Goal: Information Seeking & Learning: Learn about a topic

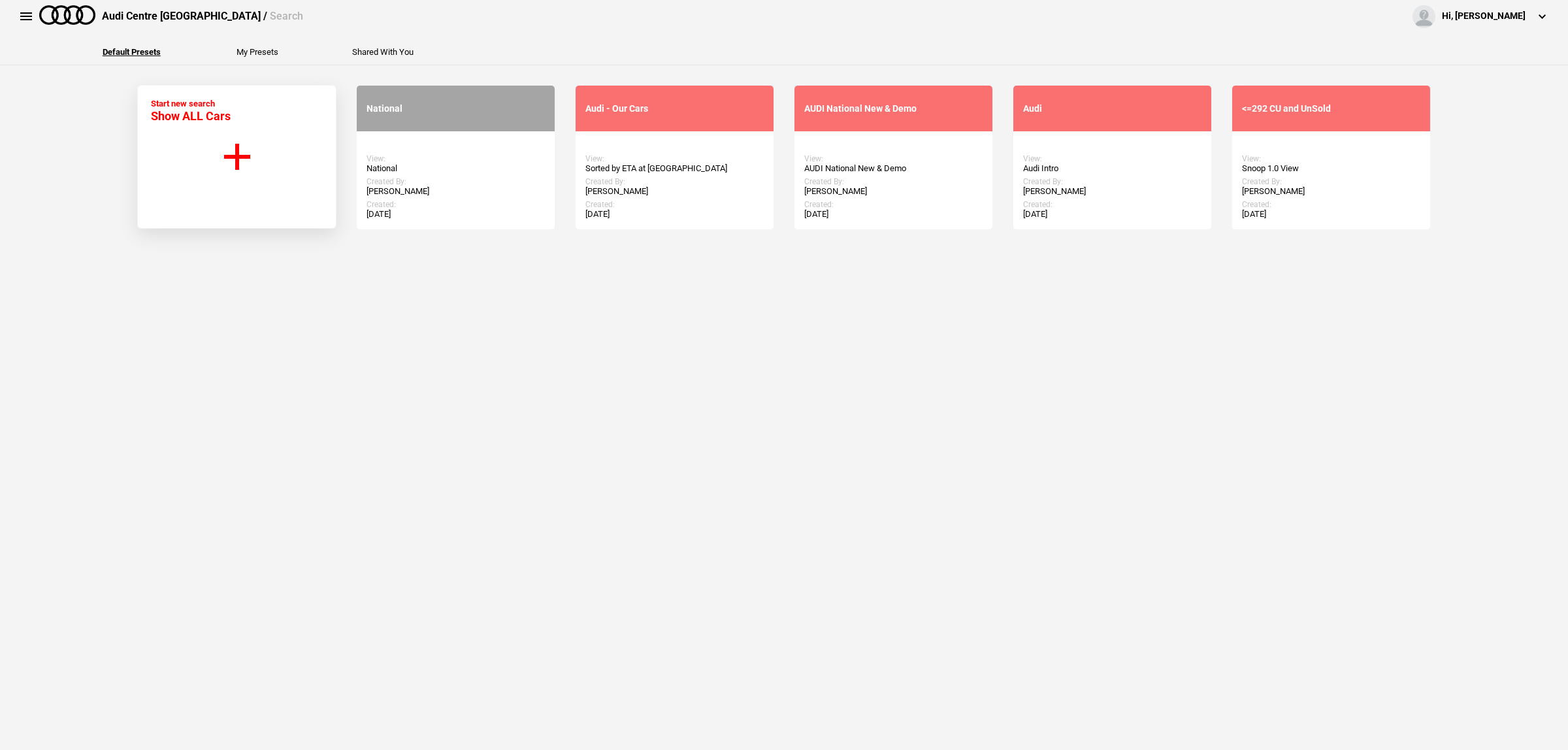
click at [459, 178] on div "Start Search Start new search using this preset" at bounding box center [456, 157] width 198 height 144
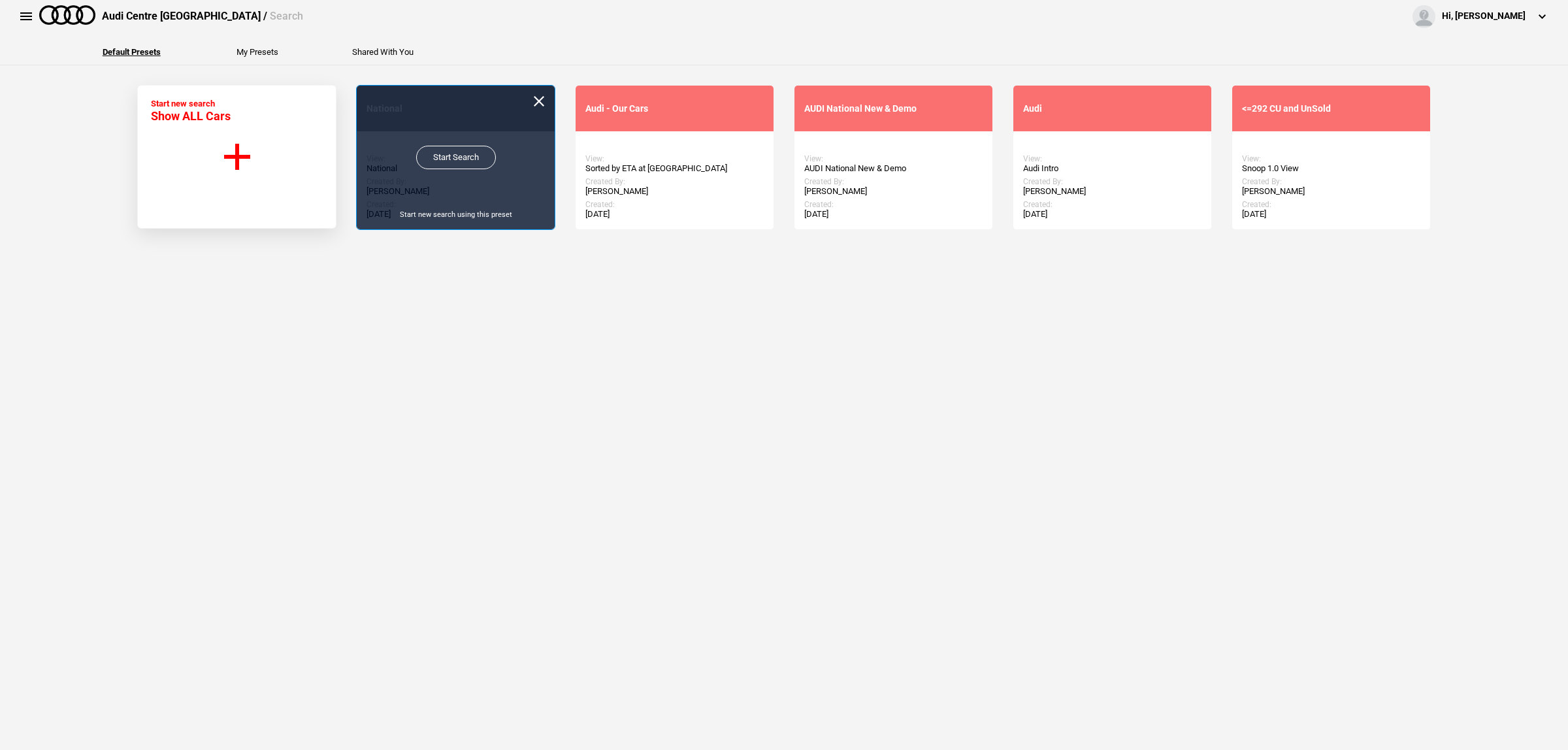
click at [459, 164] on link "Start Search" at bounding box center [456, 157] width 80 height 24
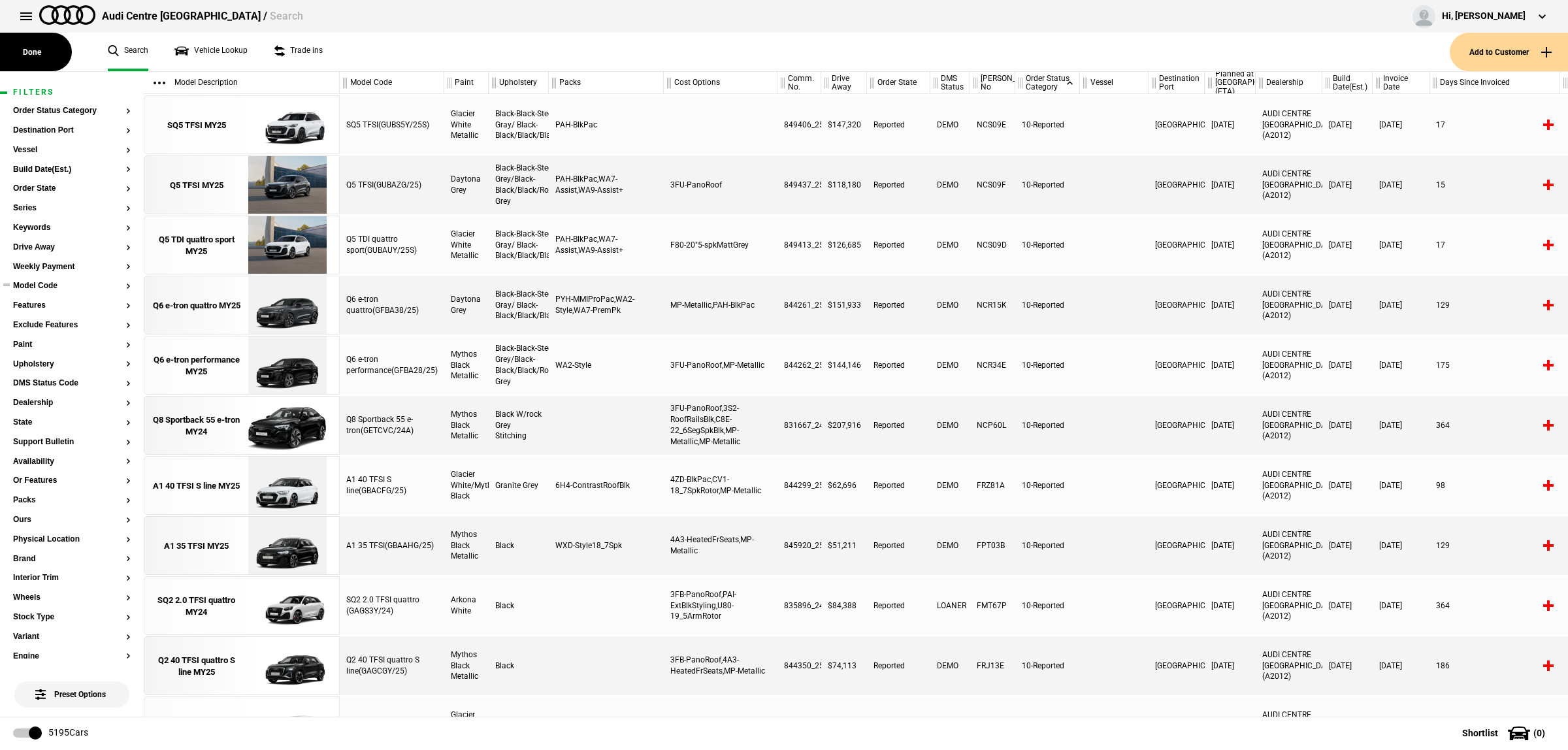
click at [46, 286] on button "Model Code" at bounding box center [72, 286] width 118 height 9
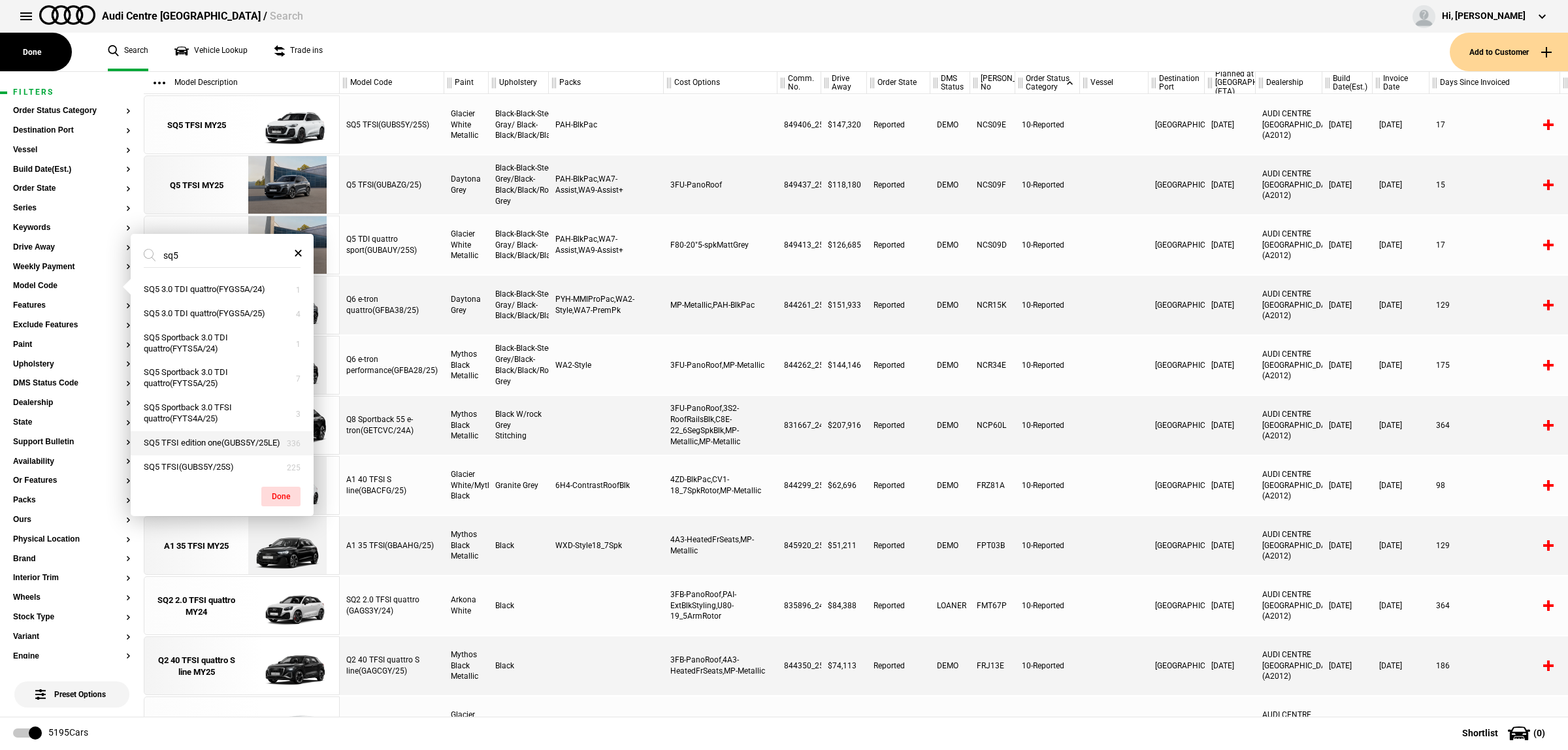
scroll to position [17, 0]
type input "sq5"
click at [222, 462] on button "SQ5 TFSI(GUBS5Y/25S)" at bounding box center [221, 462] width 183 height 24
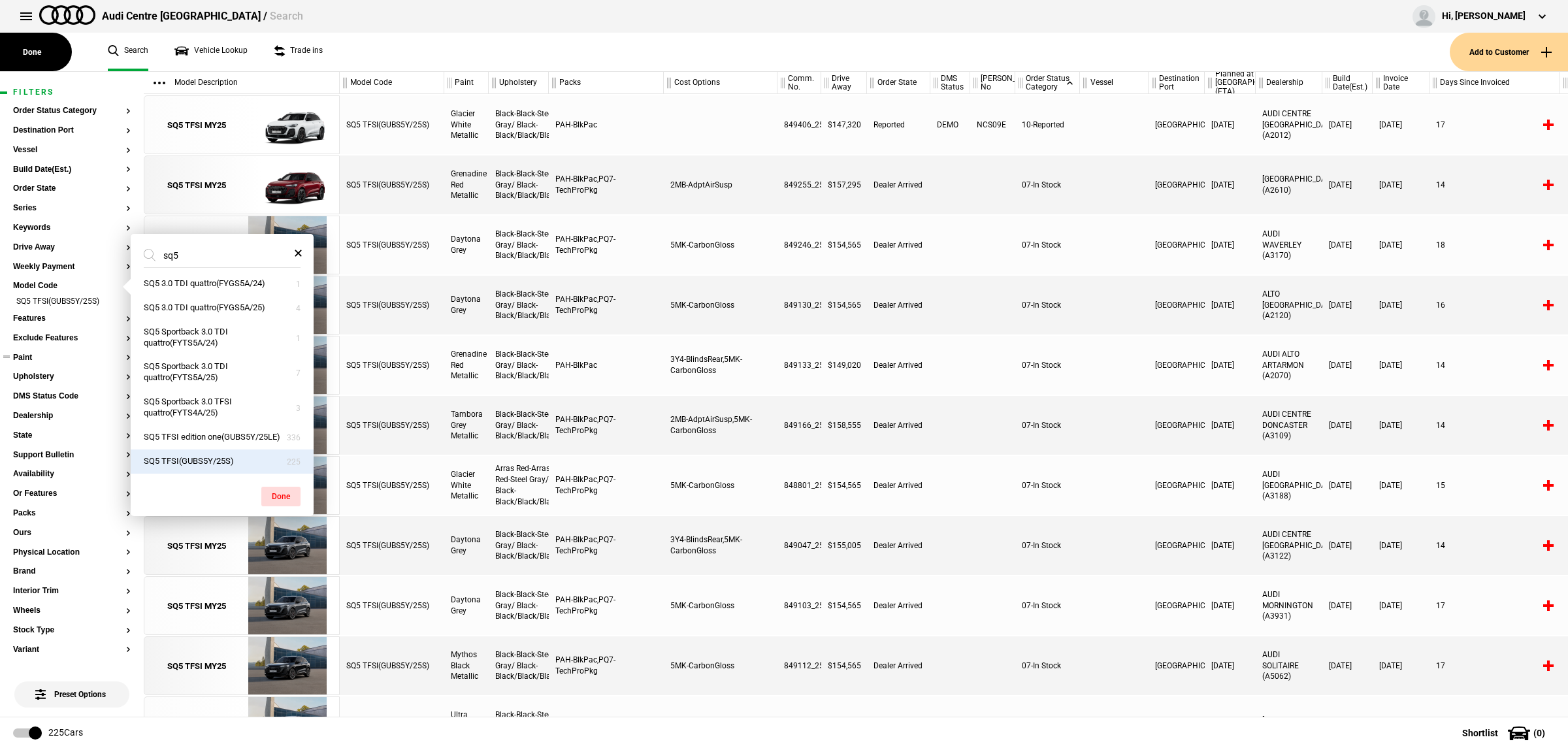
click at [57, 359] on button "Paint" at bounding box center [72, 358] width 118 height 9
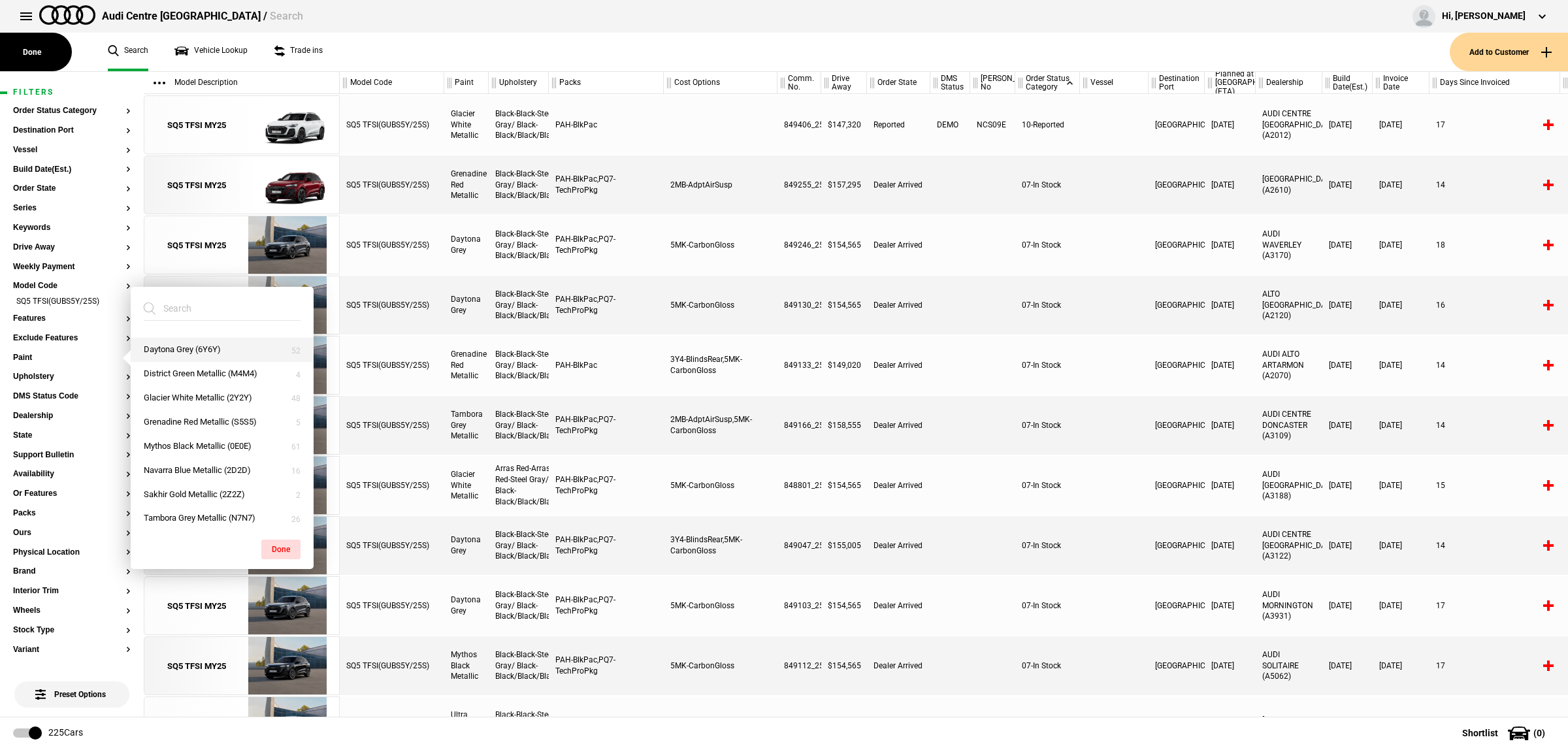
click at [181, 346] on button "Daytona Grey (6Y6Y)" at bounding box center [221, 350] width 183 height 24
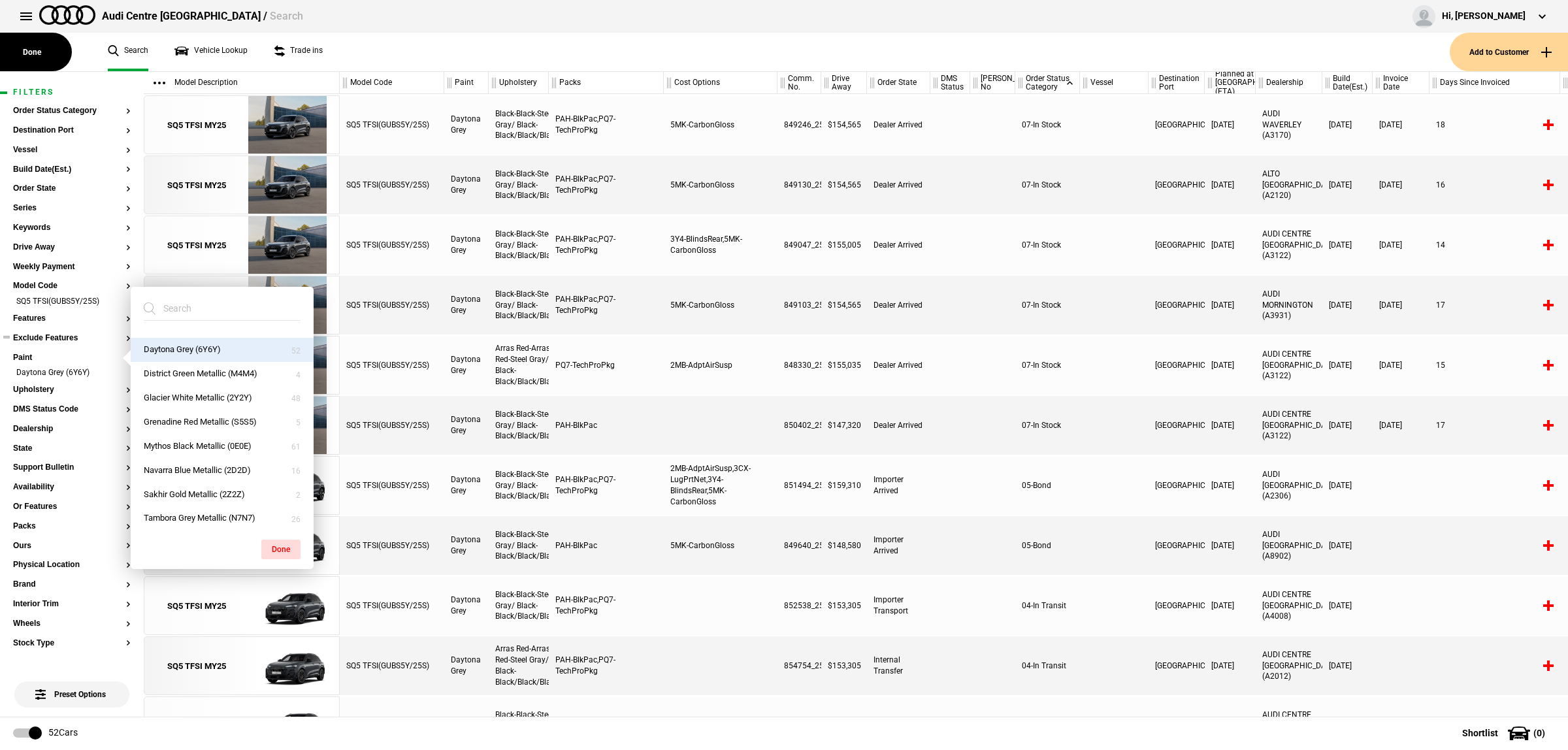
click at [54, 336] on button "Exclude Features" at bounding box center [72, 338] width 118 height 9
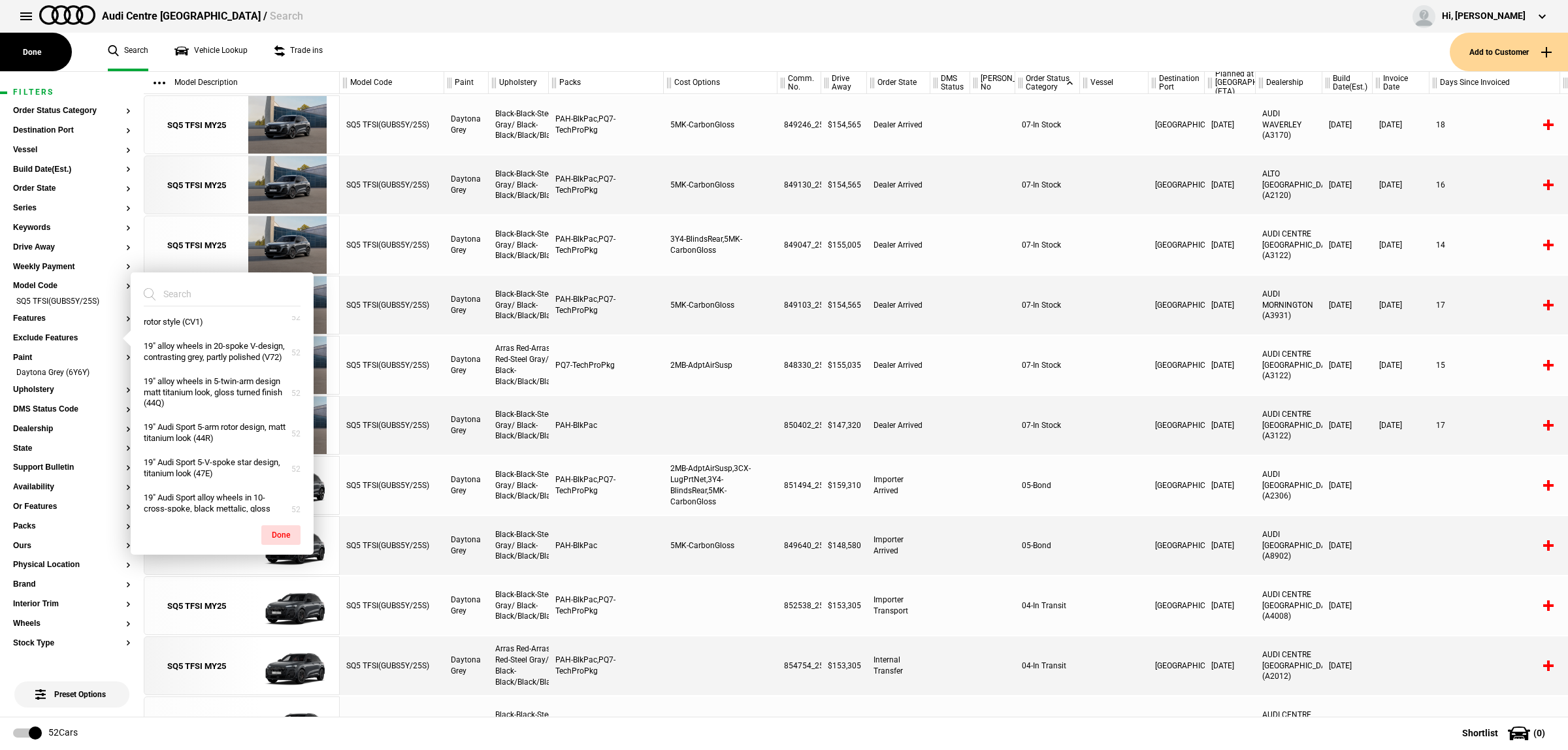
click at [196, 301] on input "search" at bounding box center [214, 294] width 141 height 24
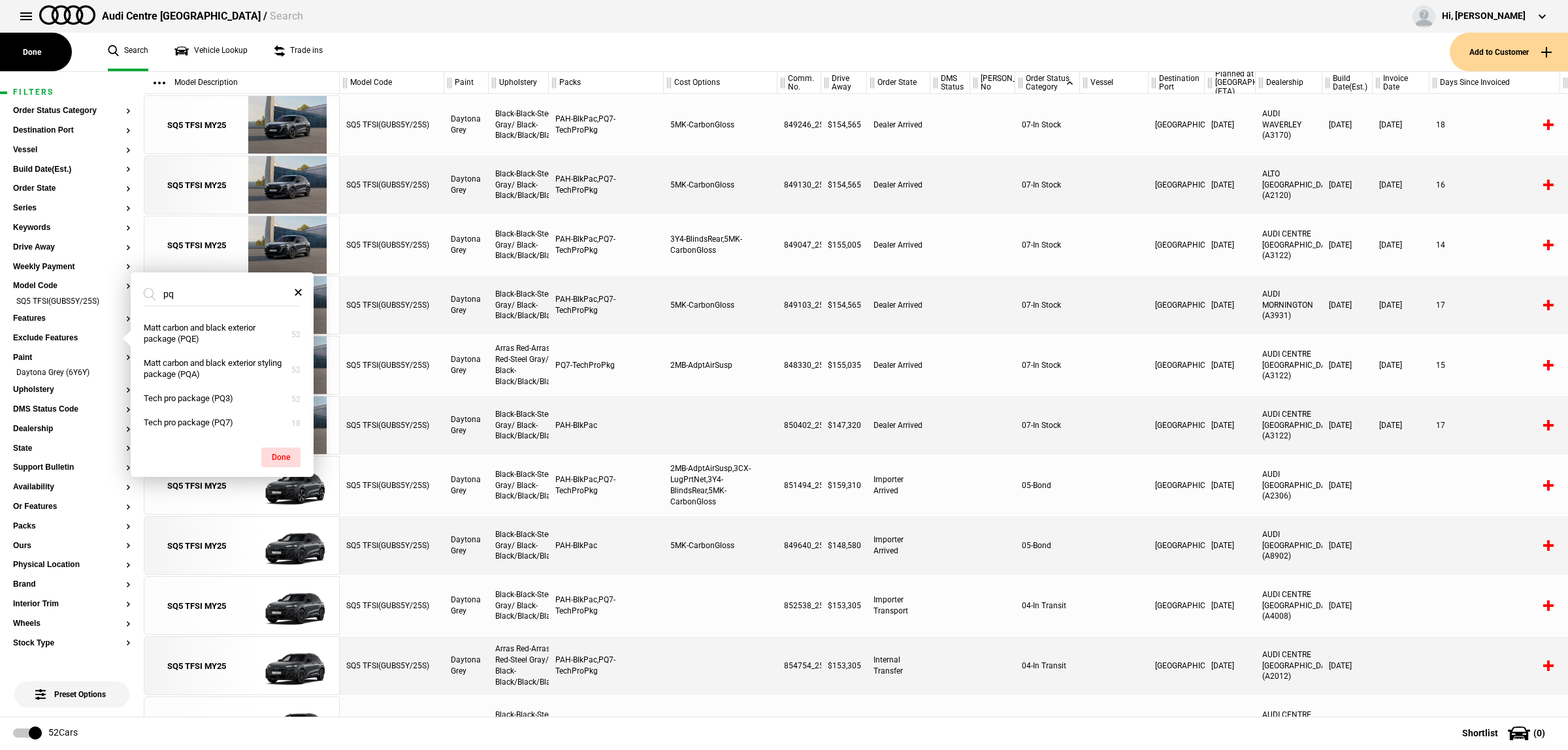
scroll to position [0, 0]
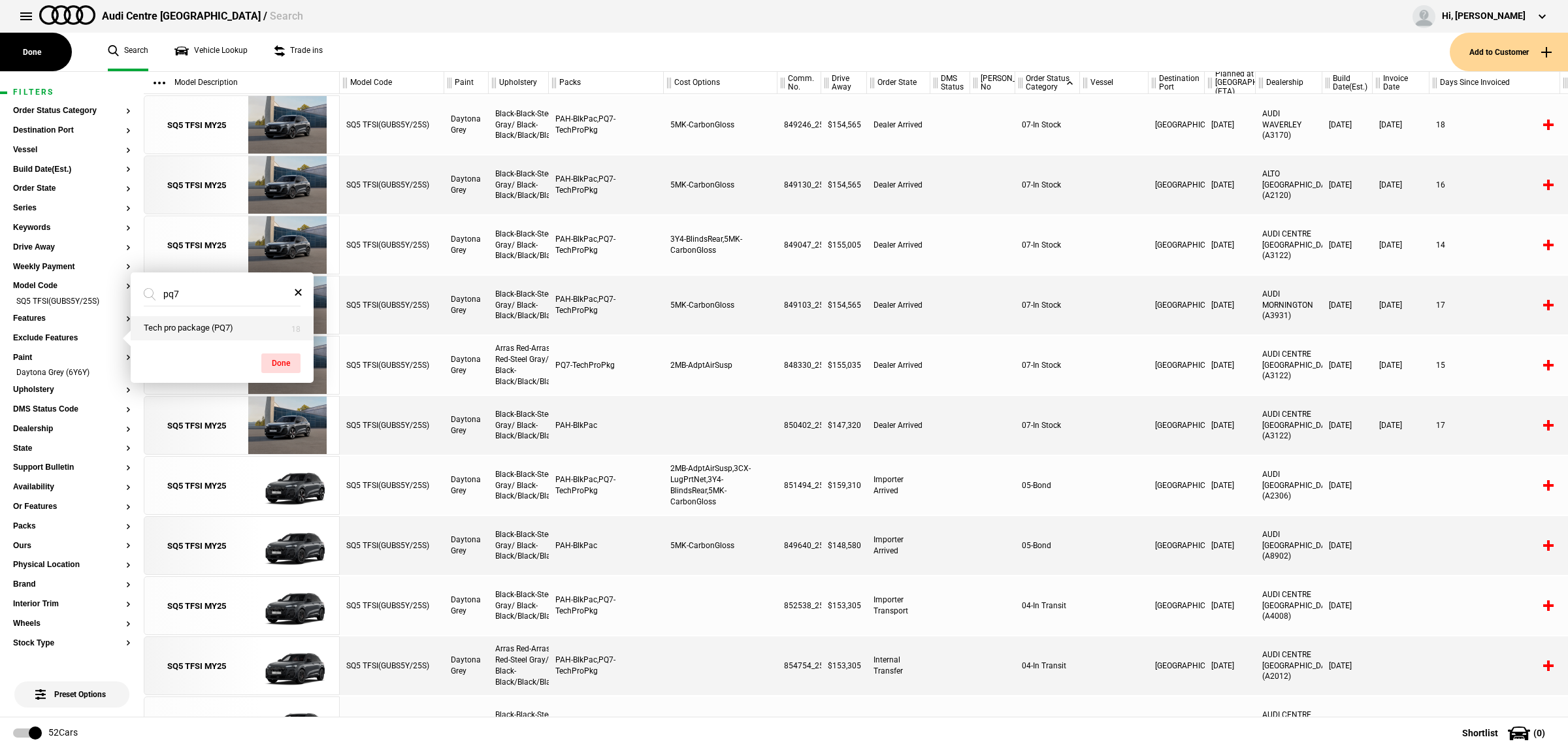
type input "pq7"
click at [194, 329] on button "Tech pro package (PQ7)" at bounding box center [221, 328] width 183 height 24
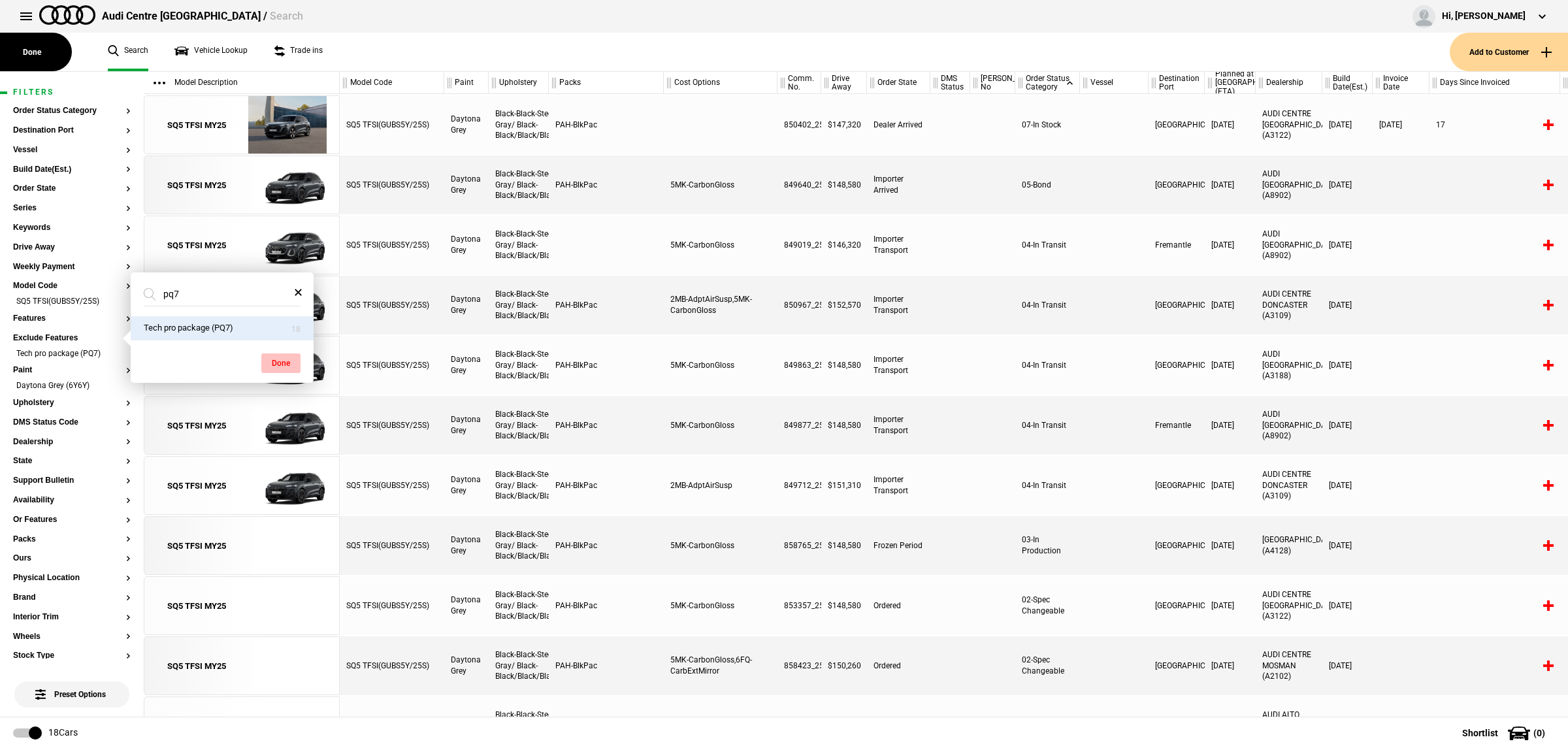
click at [269, 355] on button "Done" at bounding box center [281, 363] width 39 height 19
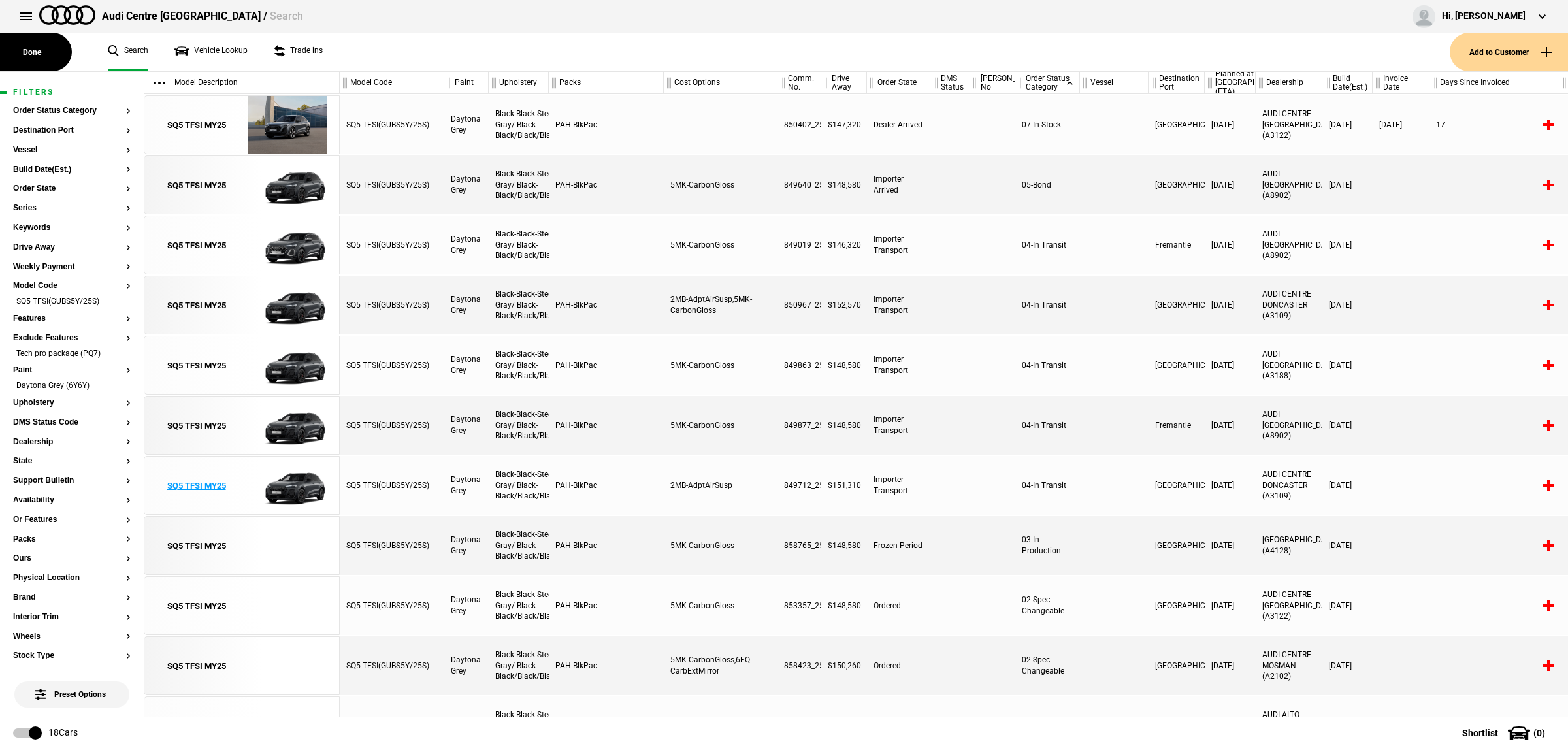
click at [287, 482] on img at bounding box center [287, 486] width 91 height 59
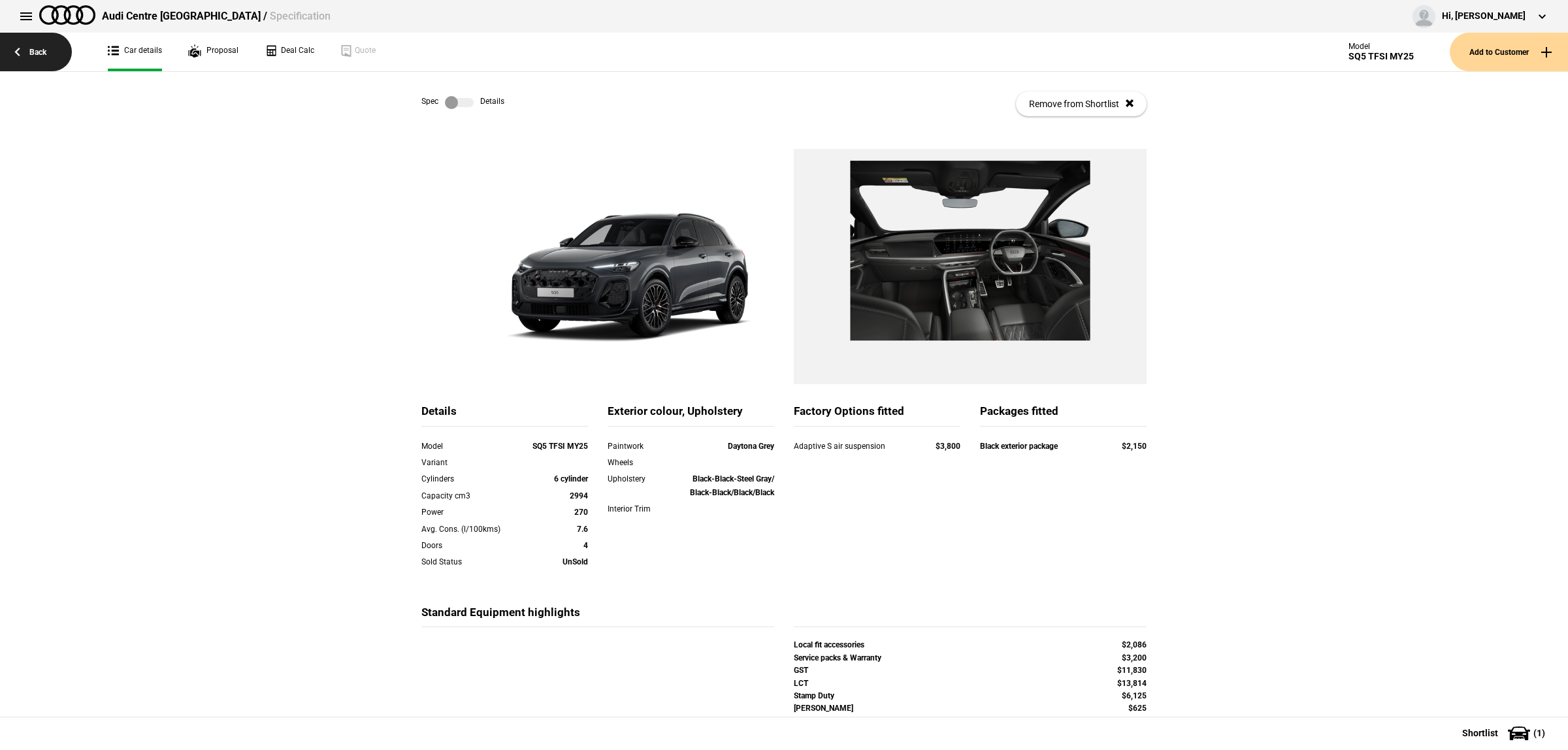
click at [34, 56] on link "Back" at bounding box center [36, 52] width 72 height 39
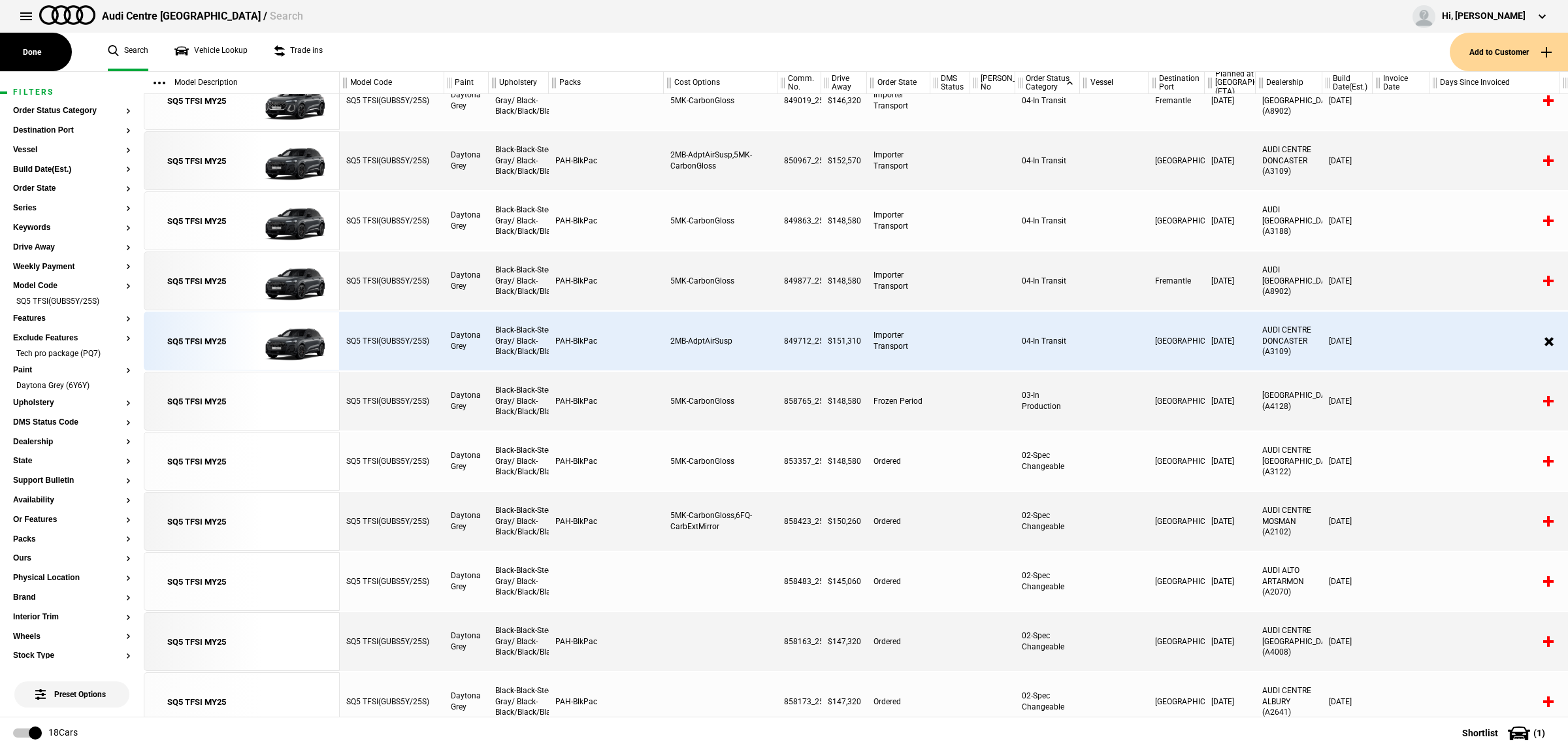
scroll to position [224, 0]
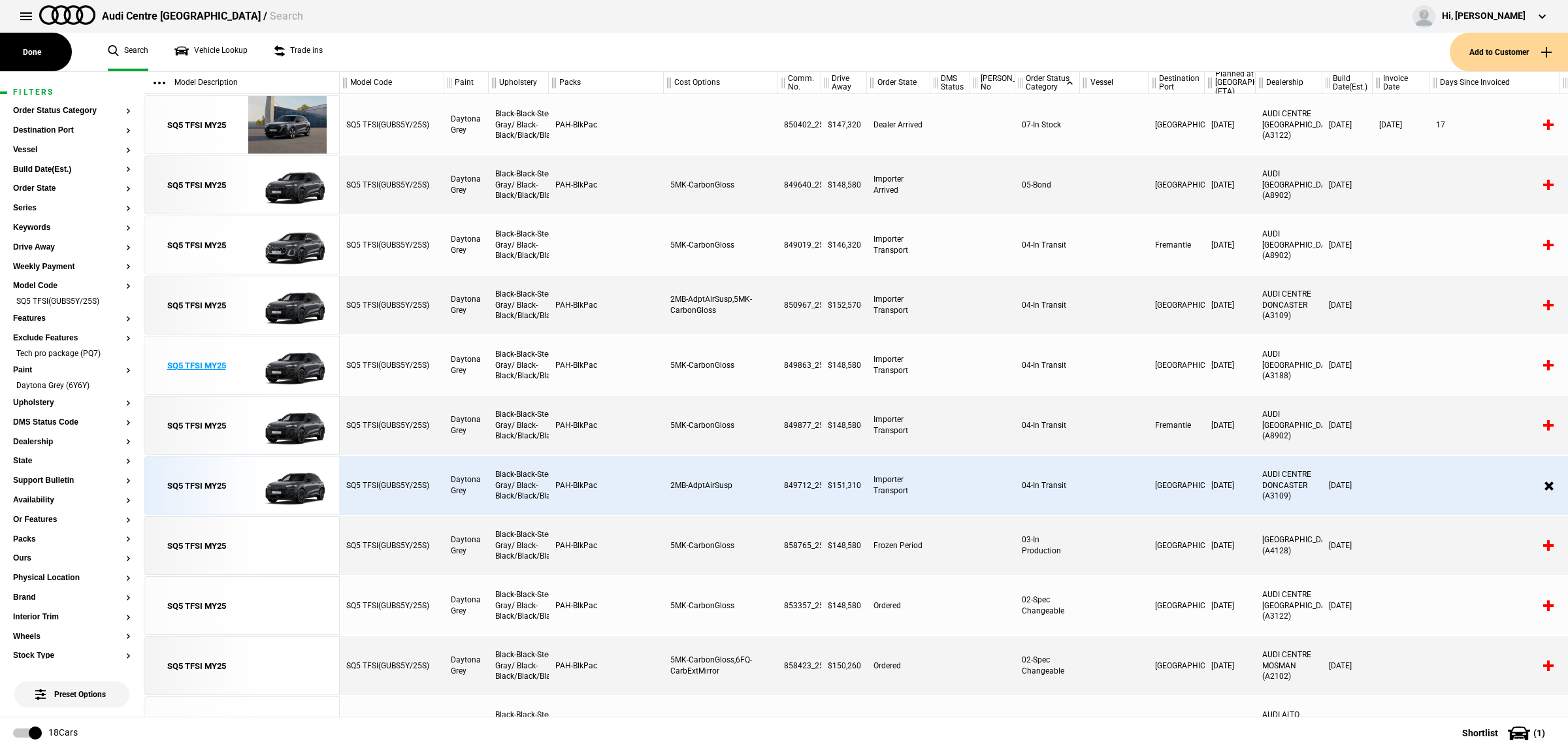
click at [304, 371] on img at bounding box center [287, 366] width 91 height 59
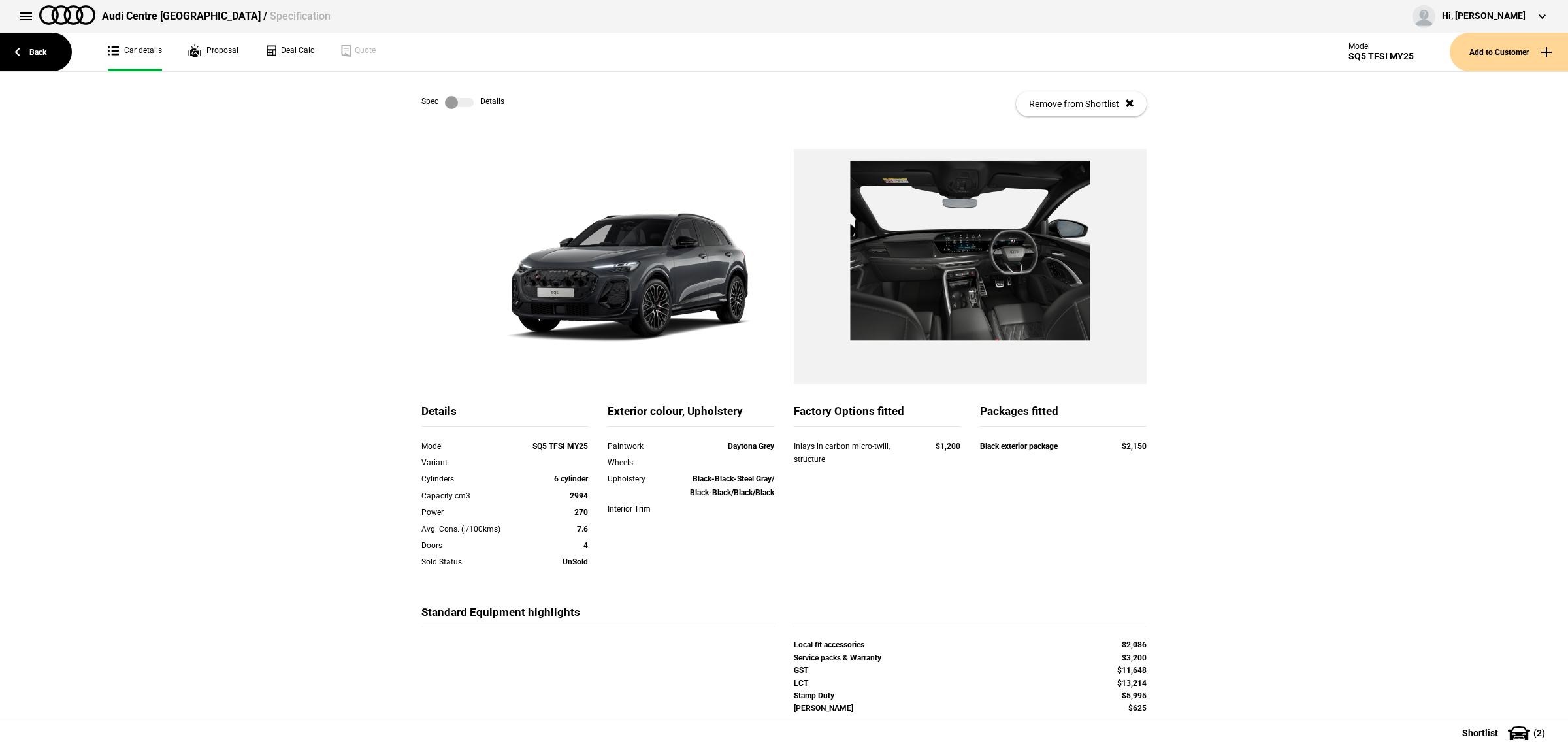
click at [466, 109] on div "Spec Details Remove from Shortlist" at bounding box center [784, 103] width 725 height 64
click at [462, 103] on label at bounding box center [459, 103] width 29 height 13
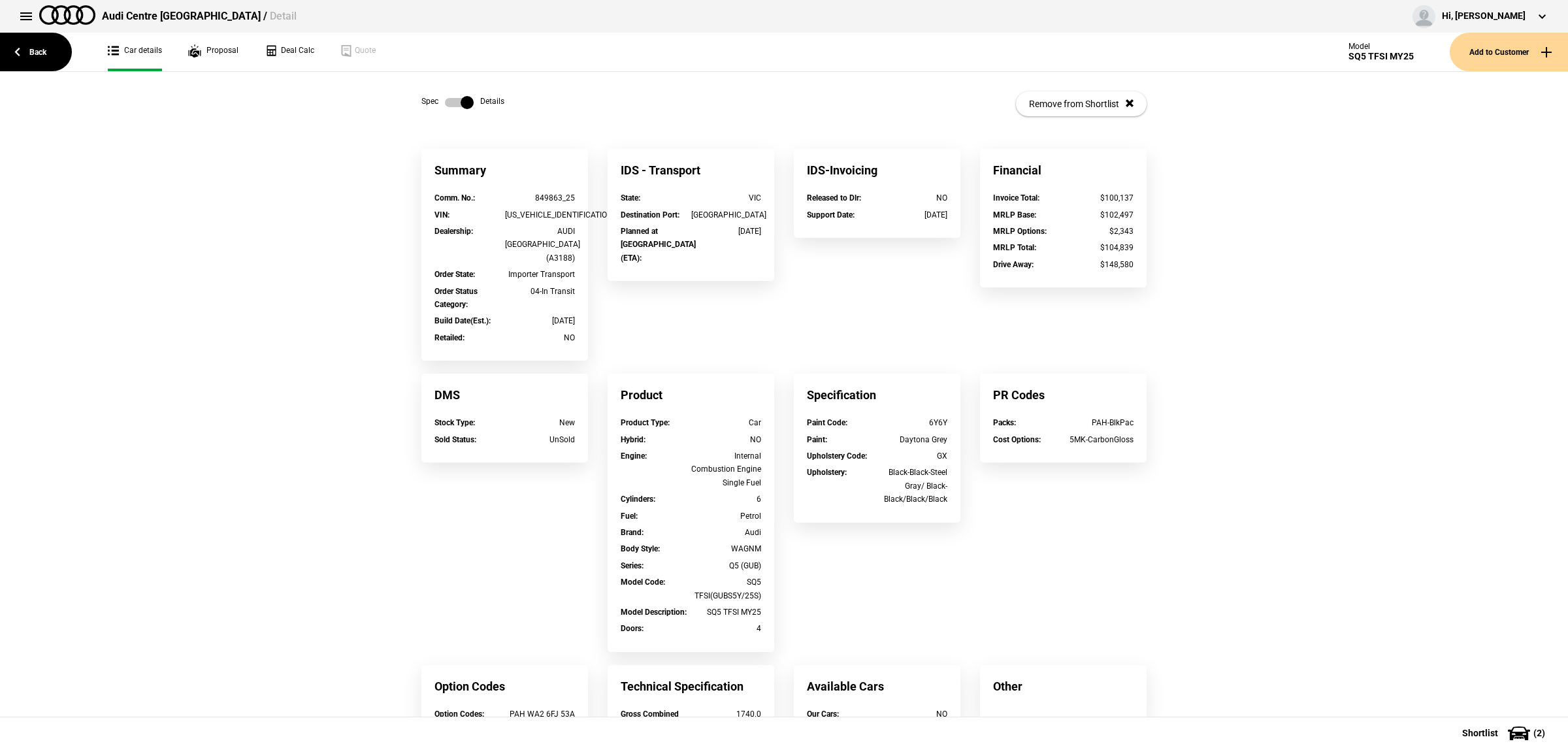
click at [462, 103] on label at bounding box center [459, 103] width 29 height 13
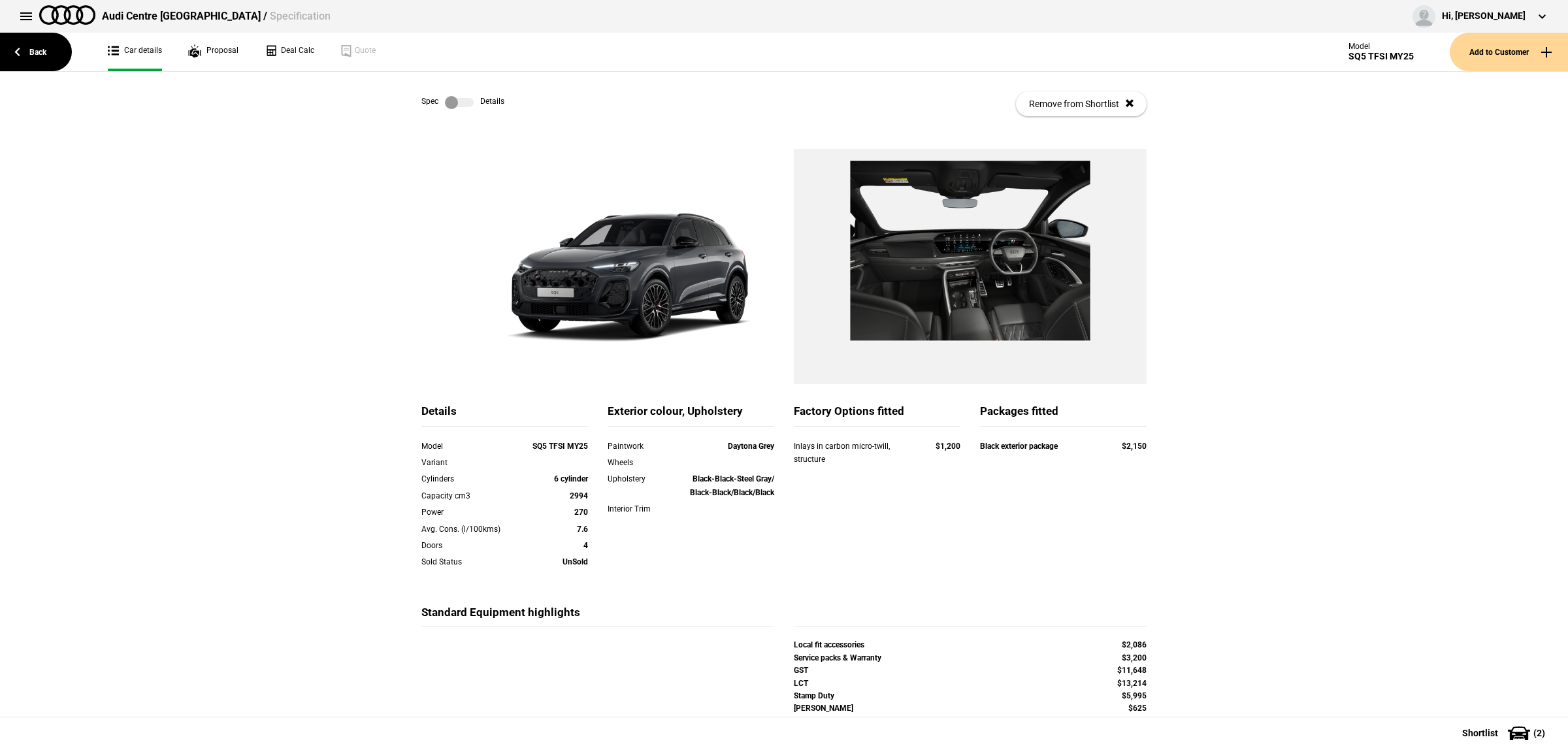
click at [453, 103] on label at bounding box center [459, 103] width 29 height 13
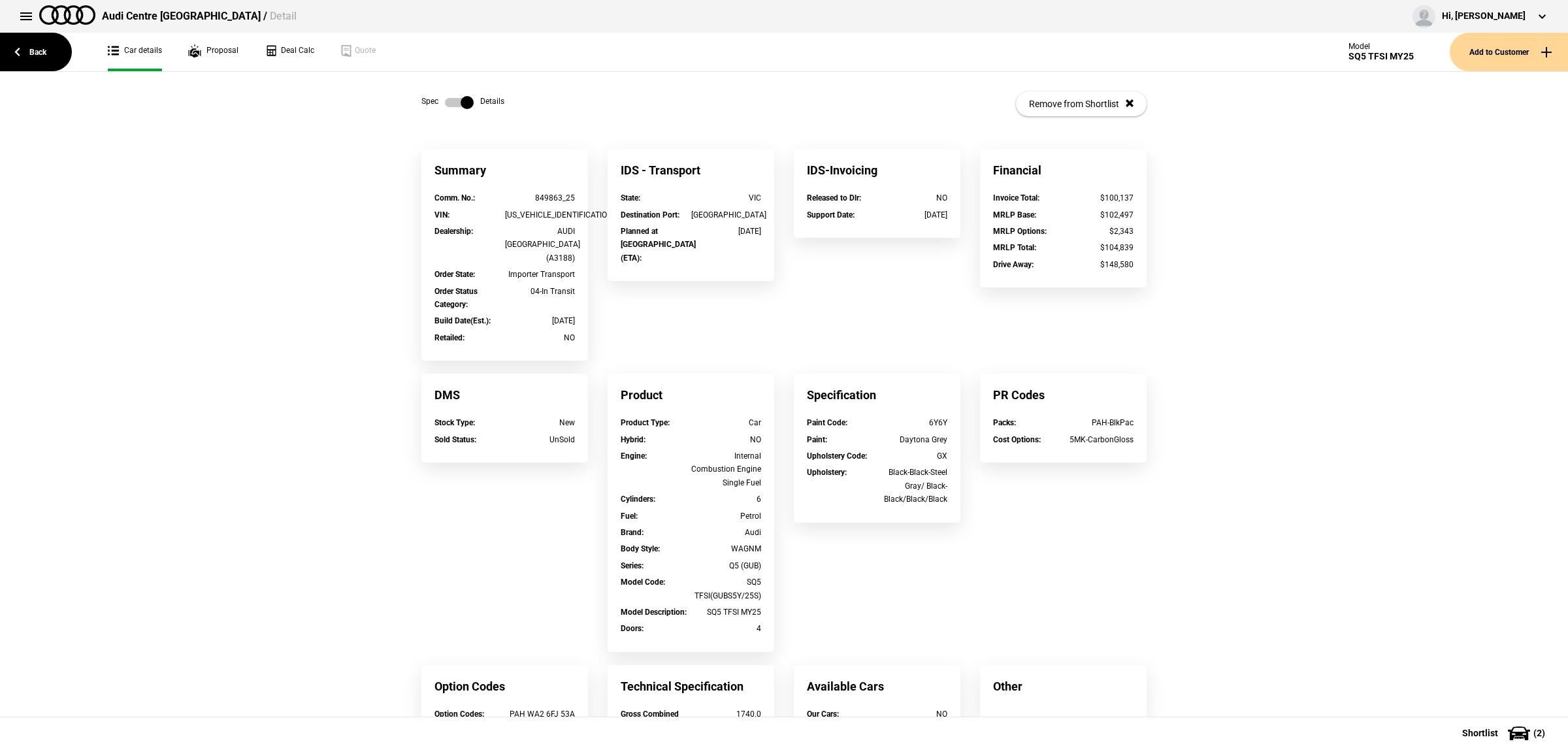
click at [527, 198] on div "849863_25" at bounding box center [540, 198] width 70 height 13
click at [554, 198] on div "849863_25" at bounding box center [540, 198] width 70 height 13
drag, startPoint x: 554, startPoint y: 197, endPoint x: 535, endPoint y: 197, distance: 19.0
click at [535, 197] on div "849863_25" at bounding box center [540, 198] width 70 height 13
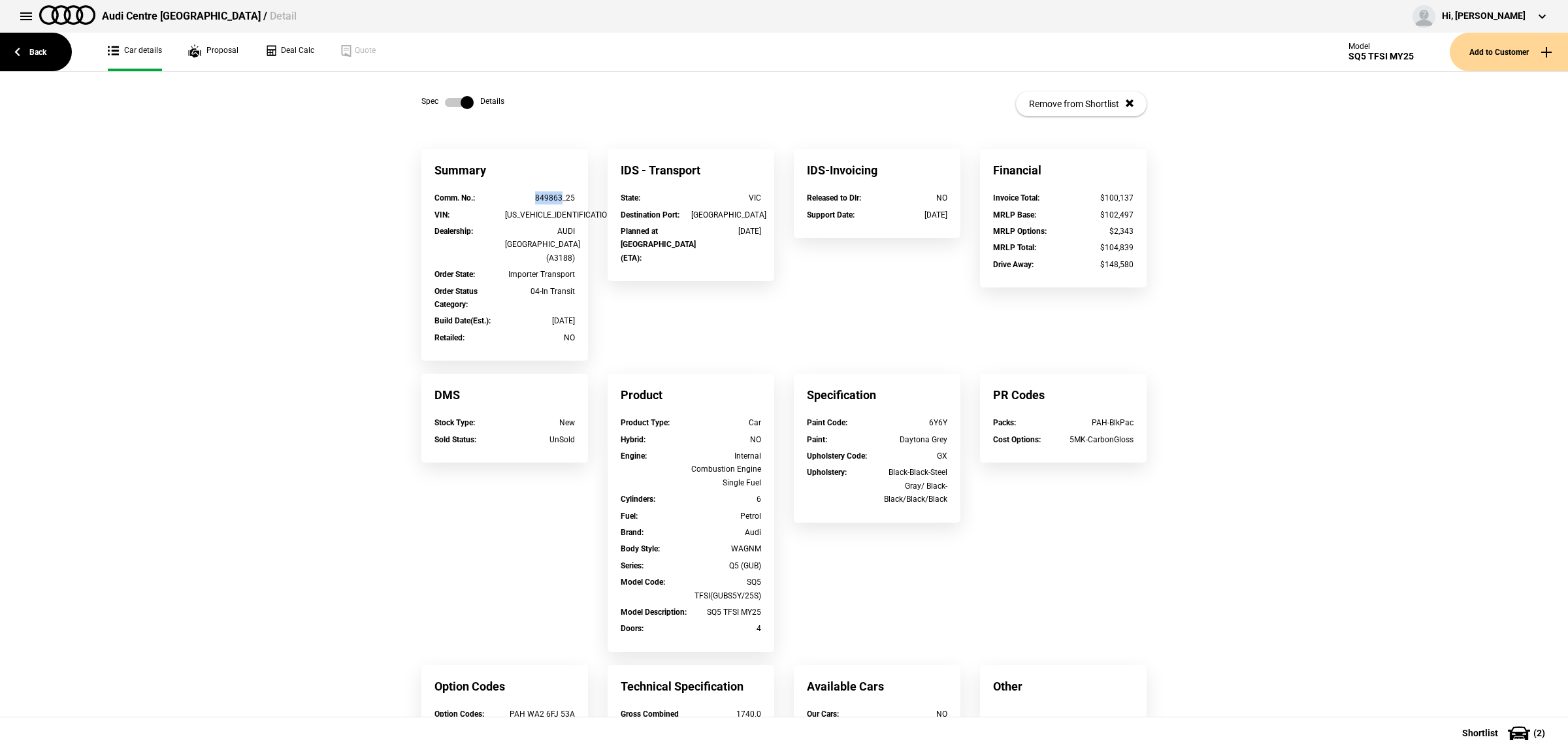
drag, startPoint x: 555, startPoint y: 197, endPoint x: 507, endPoint y: 198, distance: 48.0
click at [507, 198] on div "849863_25" at bounding box center [540, 198] width 70 height 13
copy div "849863"
